Goal: Go to known website: Go to known website

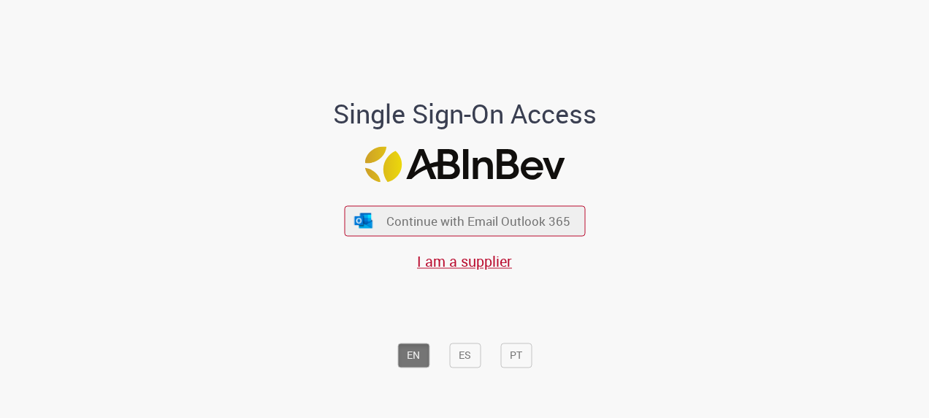
drag, startPoint x: 529, startPoint y: 333, endPoint x: 540, endPoint y: 315, distance: 20.3
click at [540, 315] on div "EN ES PT" at bounding box center [464, 324] width 405 height 104
drag, startPoint x: 540, startPoint y: 315, endPoint x: 522, endPoint y: 353, distance: 41.2
click at [522, 352] on button "PT" at bounding box center [515, 354] width 31 height 25
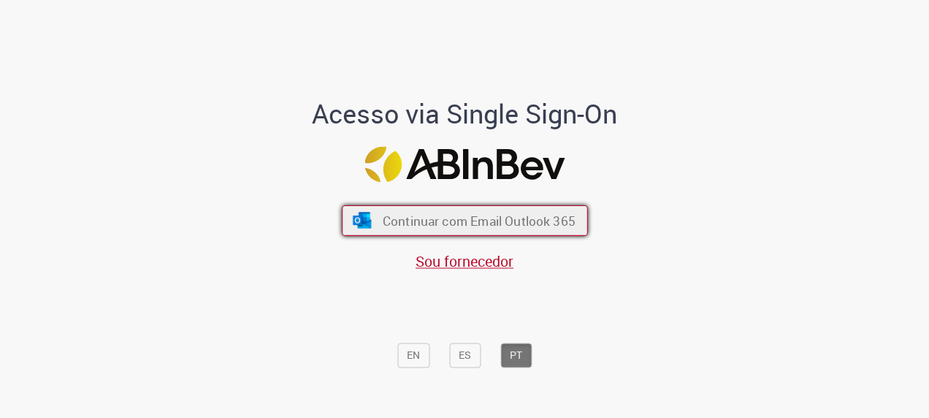
click at [475, 235] on button "Continuar com Email Outlook 365" at bounding box center [465, 221] width 246 height 31
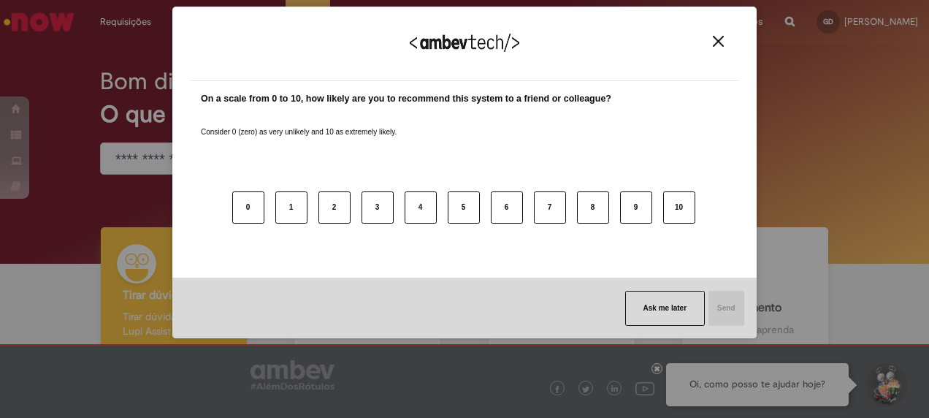
click at [722, 48] on div "We appreciate your feedback!" at bounding box center [464, 52] width 549 height 57
click at [714, 41] on img "Close" at bounding box center [718, 41] width 11 height 11
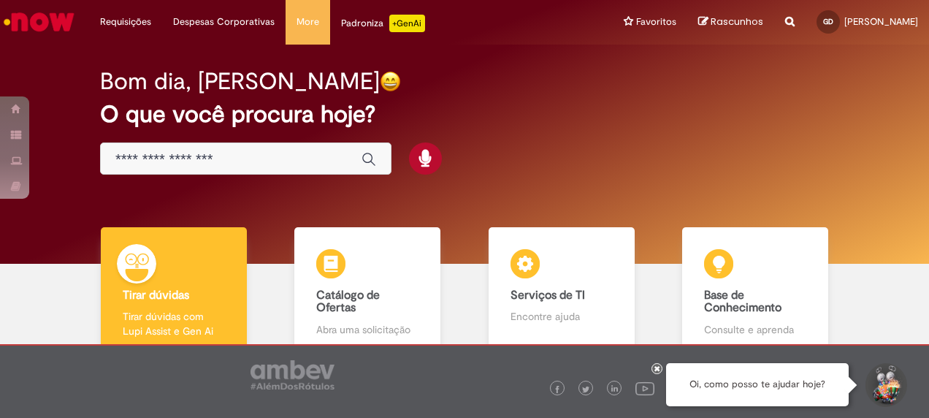
click at [659, 369] on icon at bounding box center [657, 367] width 6 height 7
